Goal: Navigation & Orientation: Find specific page/section

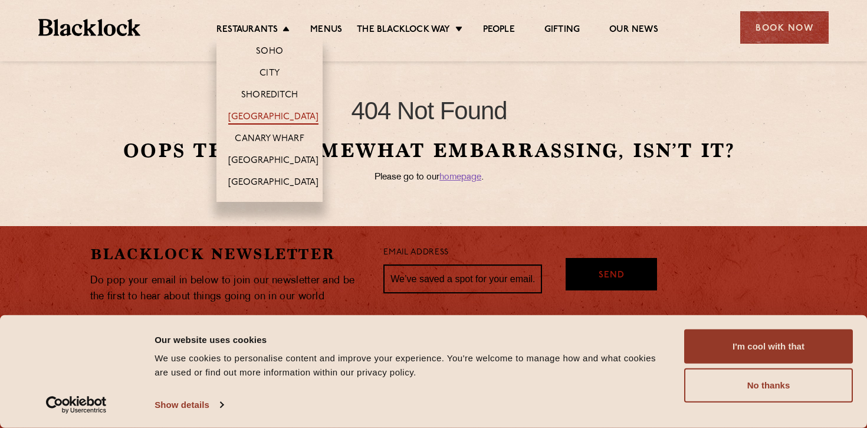
click at [282, 119] on link "[GEOGRAPHIC_DATA]" at bounding box center [273, 117] width 90 height 13
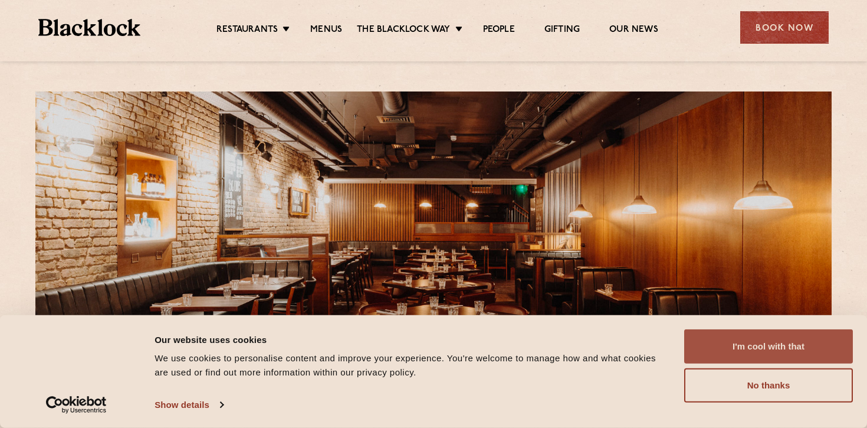
click at [757, 351] on button "I'm cool with that" at bounding box center [768, 346] width 169 height 34
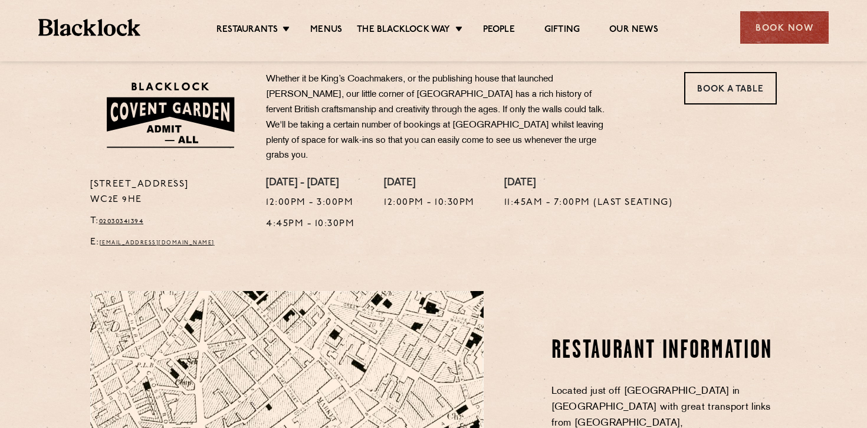
scroll to position [379, 0]
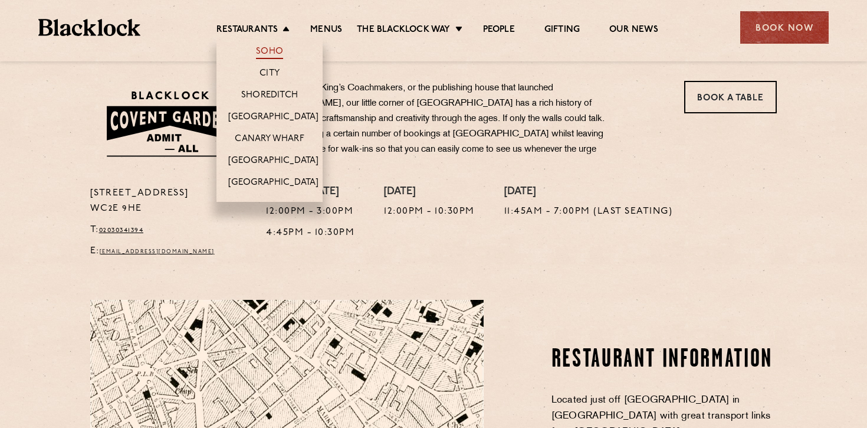
click at [272, 52] on link "Soho" at bounding box center [269, 52] width 27 height 13
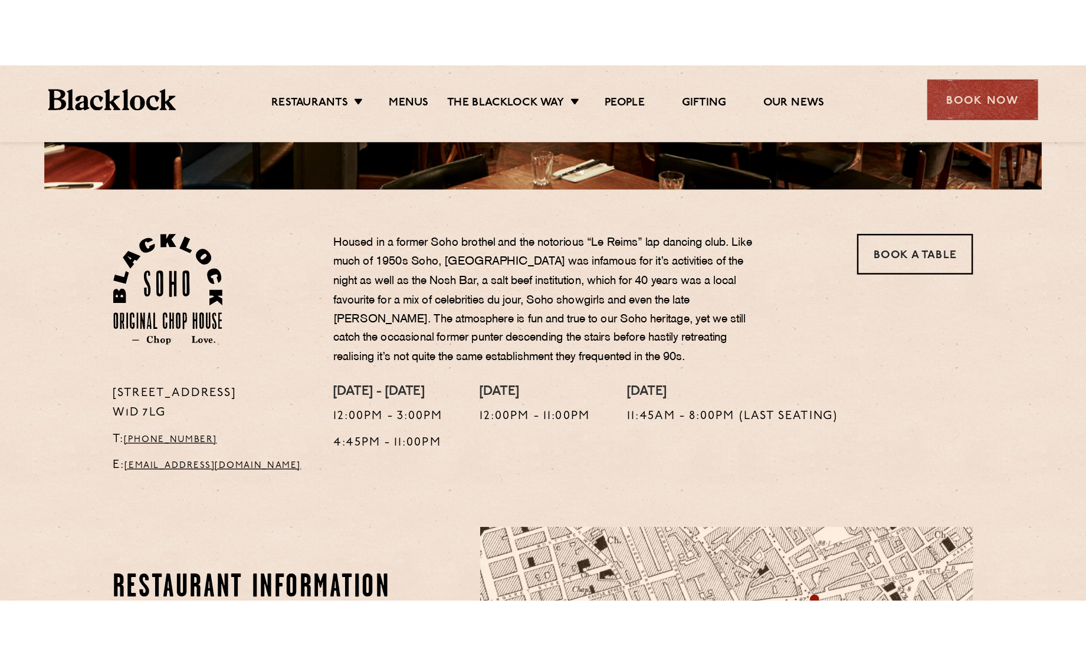
scroll to position [413, 0]
